Goal: Check status: Check status

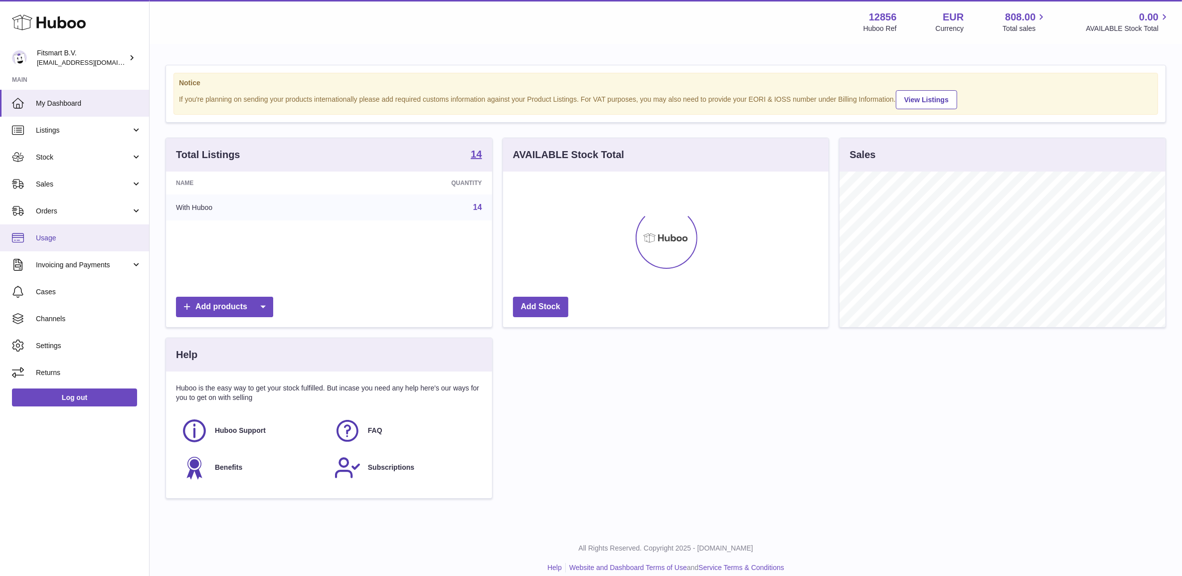
scroll to position [155, 325]
click at [68, 190] on link "Sales" at bounding box center [74, 184] width 149 height 27
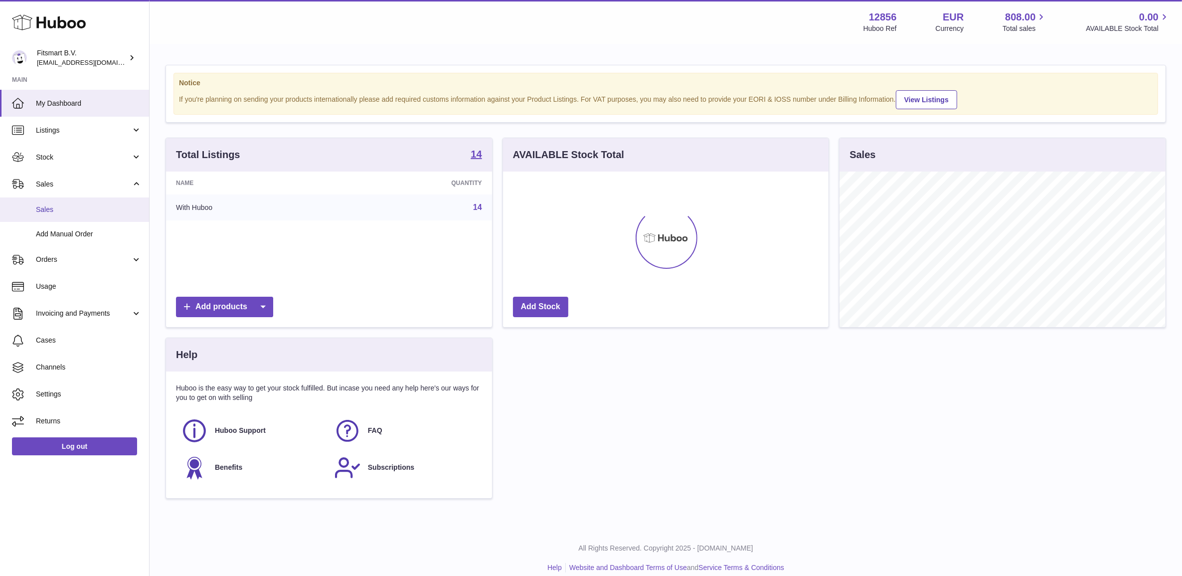
click at [76, 213] on span "Sales" at bounding box center [89, 209] width 106 height 9
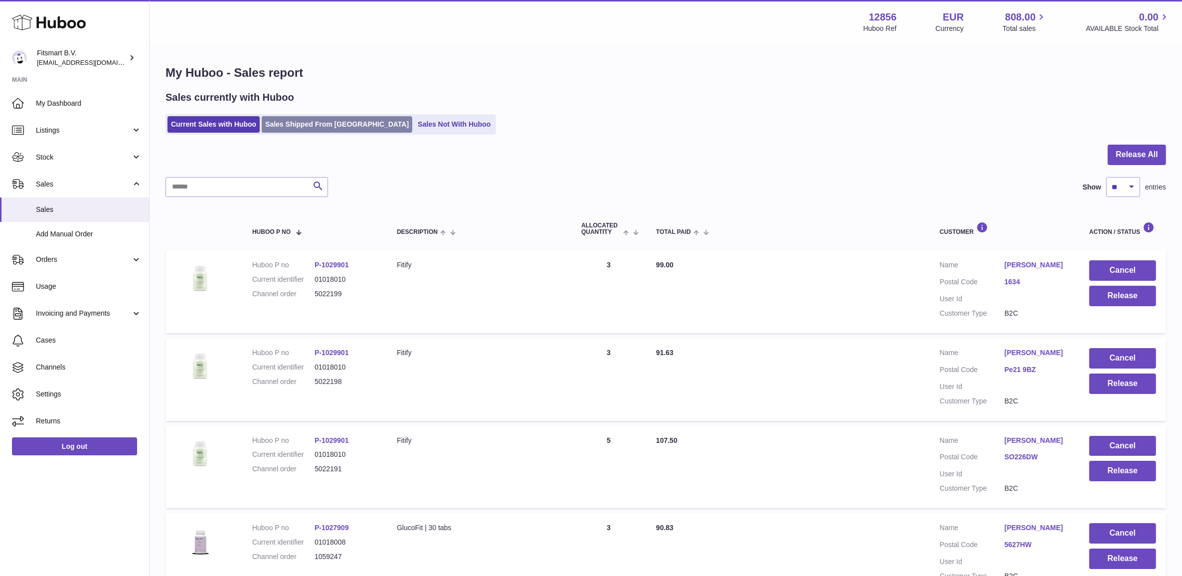
click at [292, 126] on link "Sales Shipped From Huboo" at bounding box center [337, 124] width 151 height 16
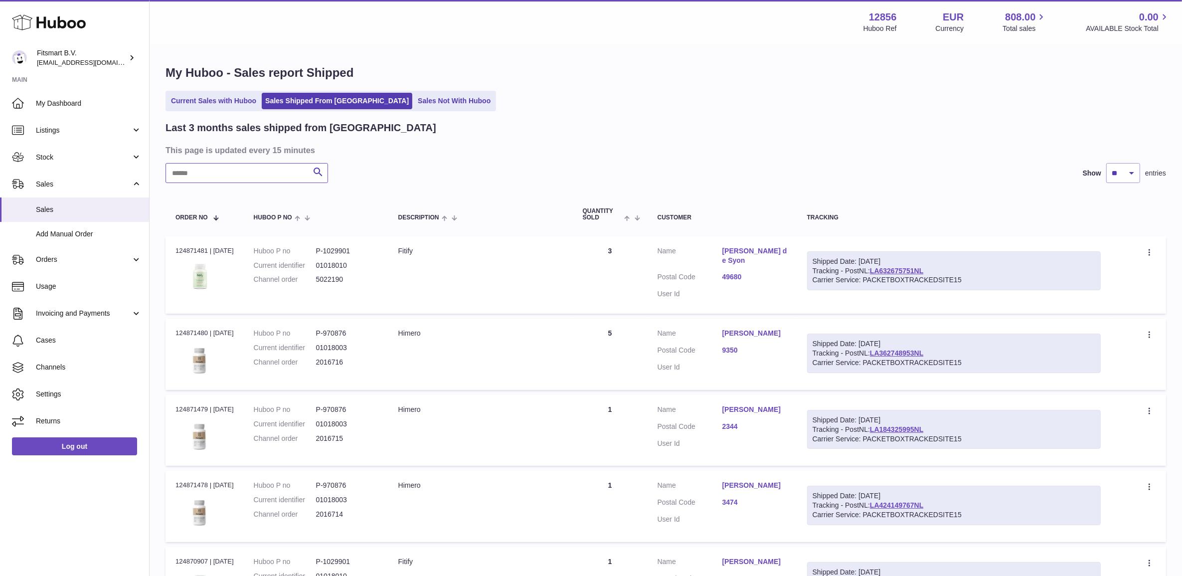
click at [272, 166] on input "text" at bounding box center [247, 173] width 163 height 20
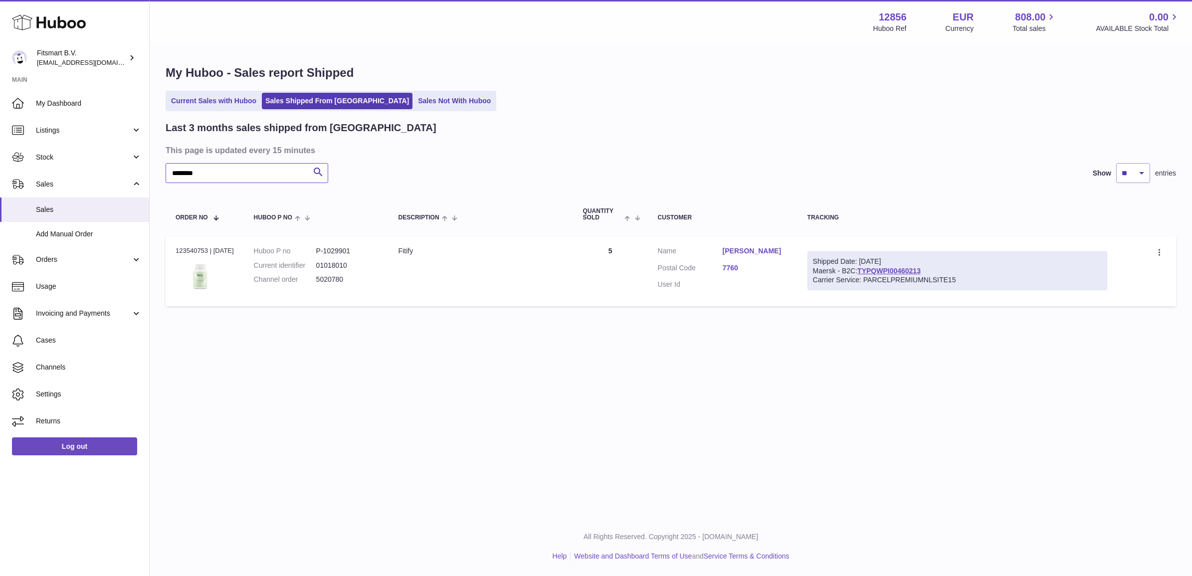
type input "********"
click at [348, 279] on dd "5020780" at bounding box center [347, 279] width 62 height 9
copy dd "5020780"
click at [172, 246] on td "Order no 123540753 | 26th Aug" at bounding box center [205, 271] width 78 height 70
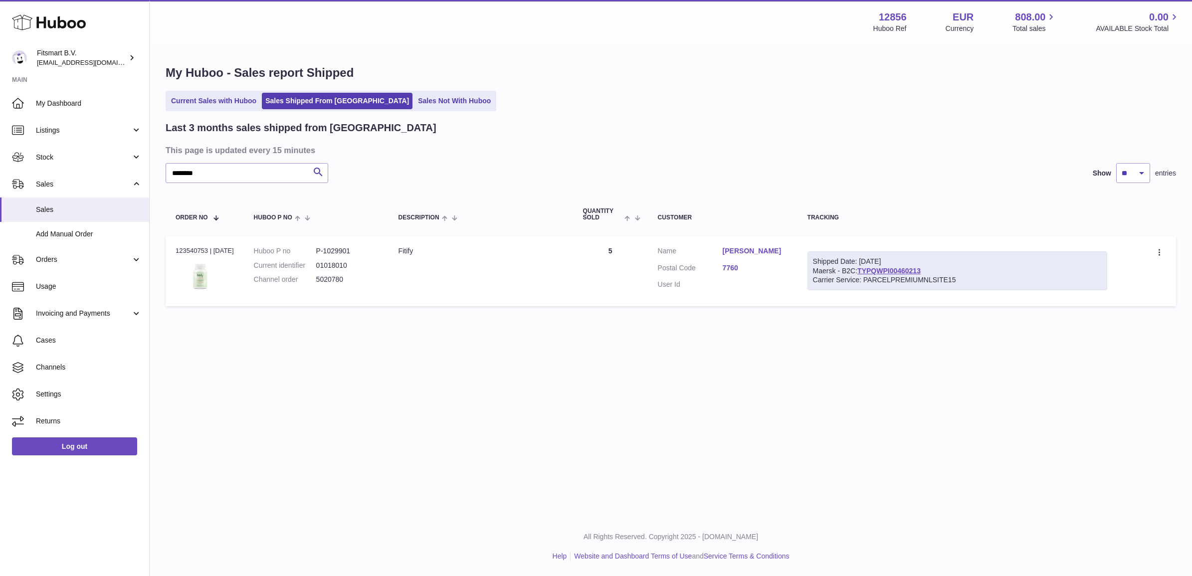
click at [172, 246] on td "Order no 123540753 | 26th Aug" at bounding box center [205, 271] width 78 height 70
copy div "123540753"
click at [330, 285] on dl "Huboo P no P-1029901 Current identifier 01018010 Channel order 5020780" at bounding box center [316, 267] width 125 height 43
copy dd "5020780"
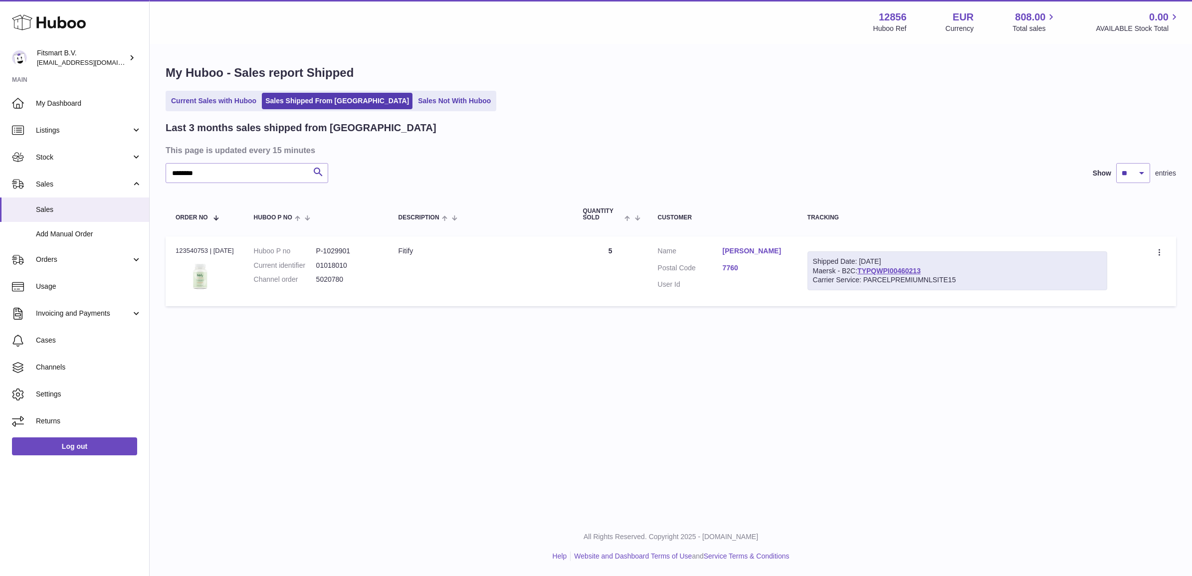
click at [183, 247] on div "Order no 123540753 | 26th Aug" at bounding box center [205, 250] width 58 height 9
copy div "123540753"
